Goal: Task Accomplishment & Management: Use online tool/utility

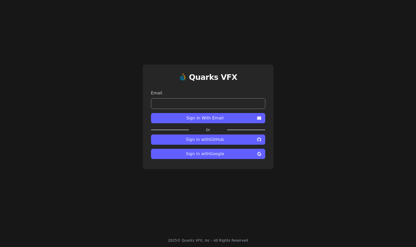
click at [222, 157] on button "Sign in with Google" at bounding box center [208, 154] width 114 height 10
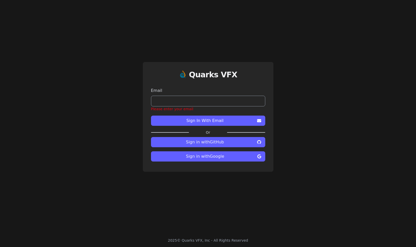
click at [212, 159] on span "Sign in with Google" at bounding box center [205, 156] width 100 height 6
click at [194, 170] on div "Quarks VFX Email Please enter your email Sign In With Email Or Sign in with Git…" at bounding box center [208, 117] width 131 height 110
click at [199, 156] on span "Sign in with Google" at bounding box center [205, 156] width 100 height 6
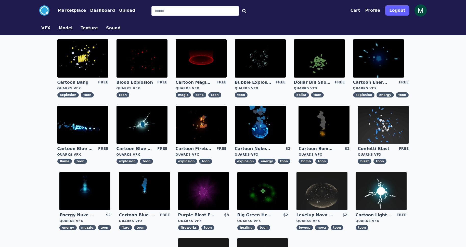
click at [91, 7] on button "Dashboard" at bounding box center [102, 10] width 25 height 6
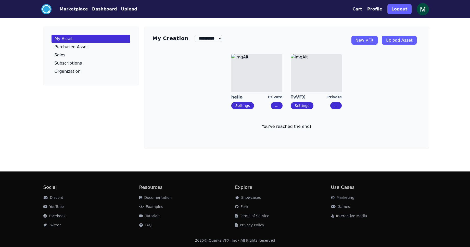
click at [371, 40] on link "New VFX" at bounding box center [365, 40] width 26 height 9
